Goal: Task Accomplishment & Management: Manage account settings

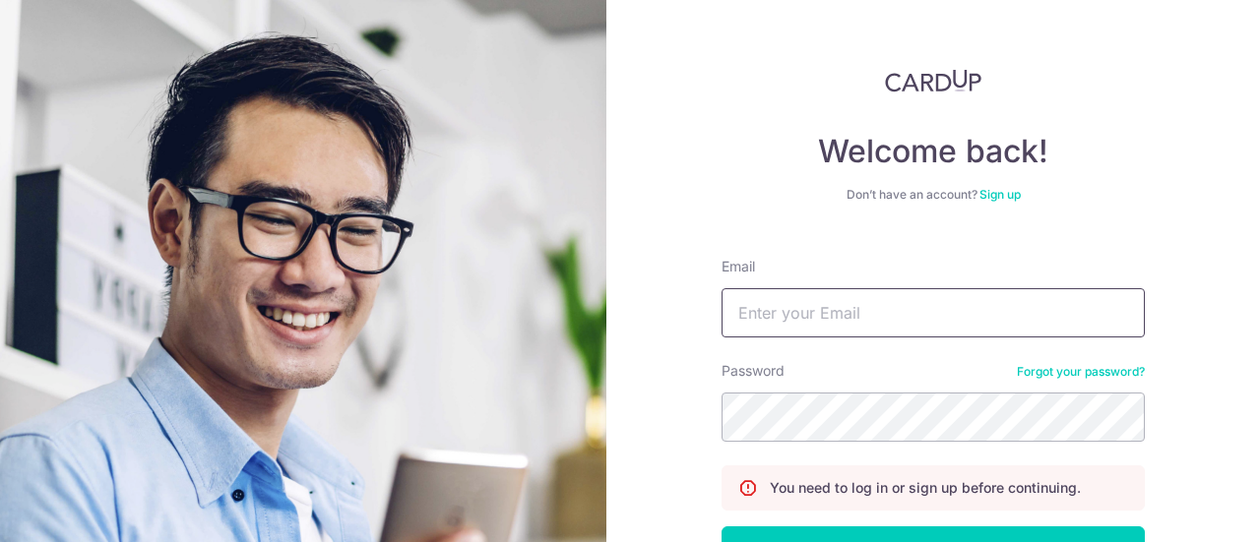
click at [794, 314] on input "Email" at bounding box center [932, 312] width 423 height 49
type input "[PERSON_NAME][EMAIL_ADDRESS][DOMAIN_NAME]"
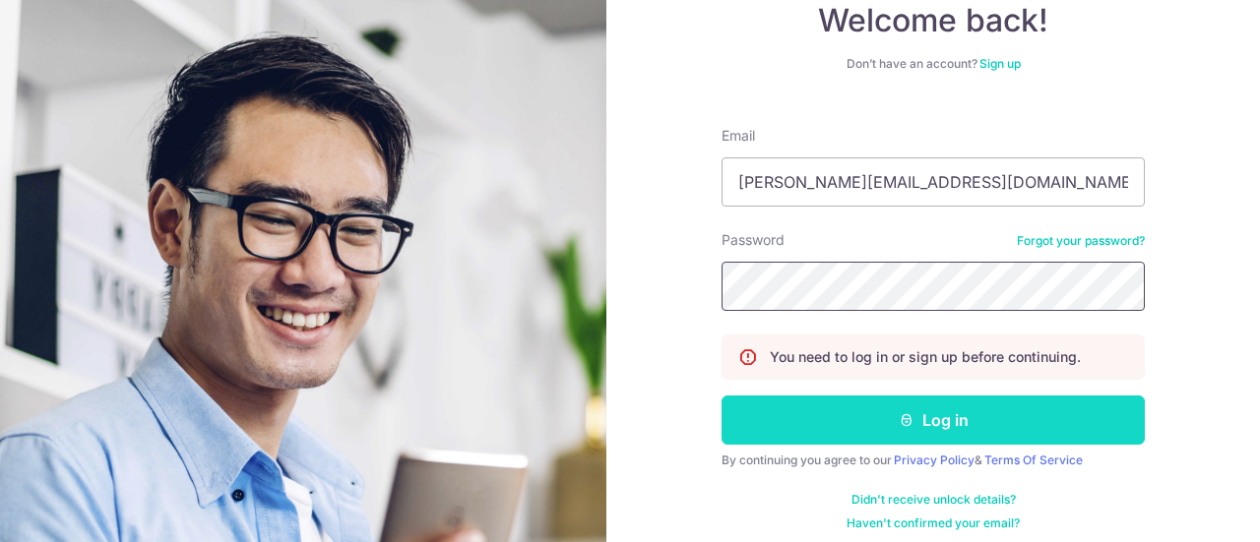
scroll to position [142, 0]
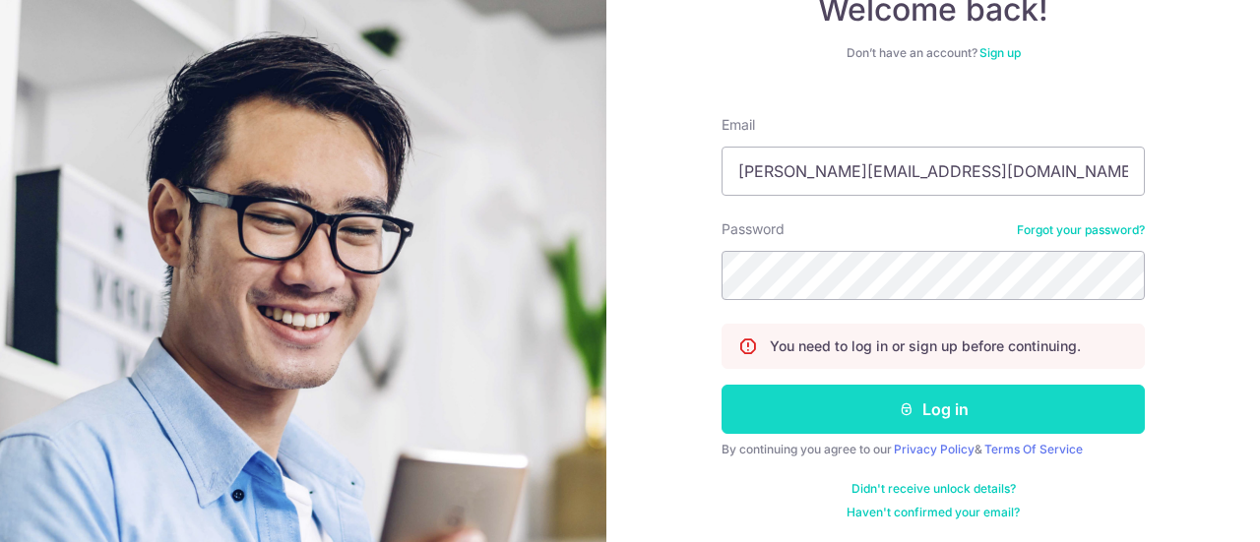
click at [935, 408] on button "Log in" at bounding box center [932, 409] width 423 height 49
